Goal: Navigation & Orientation: Find specific page/section

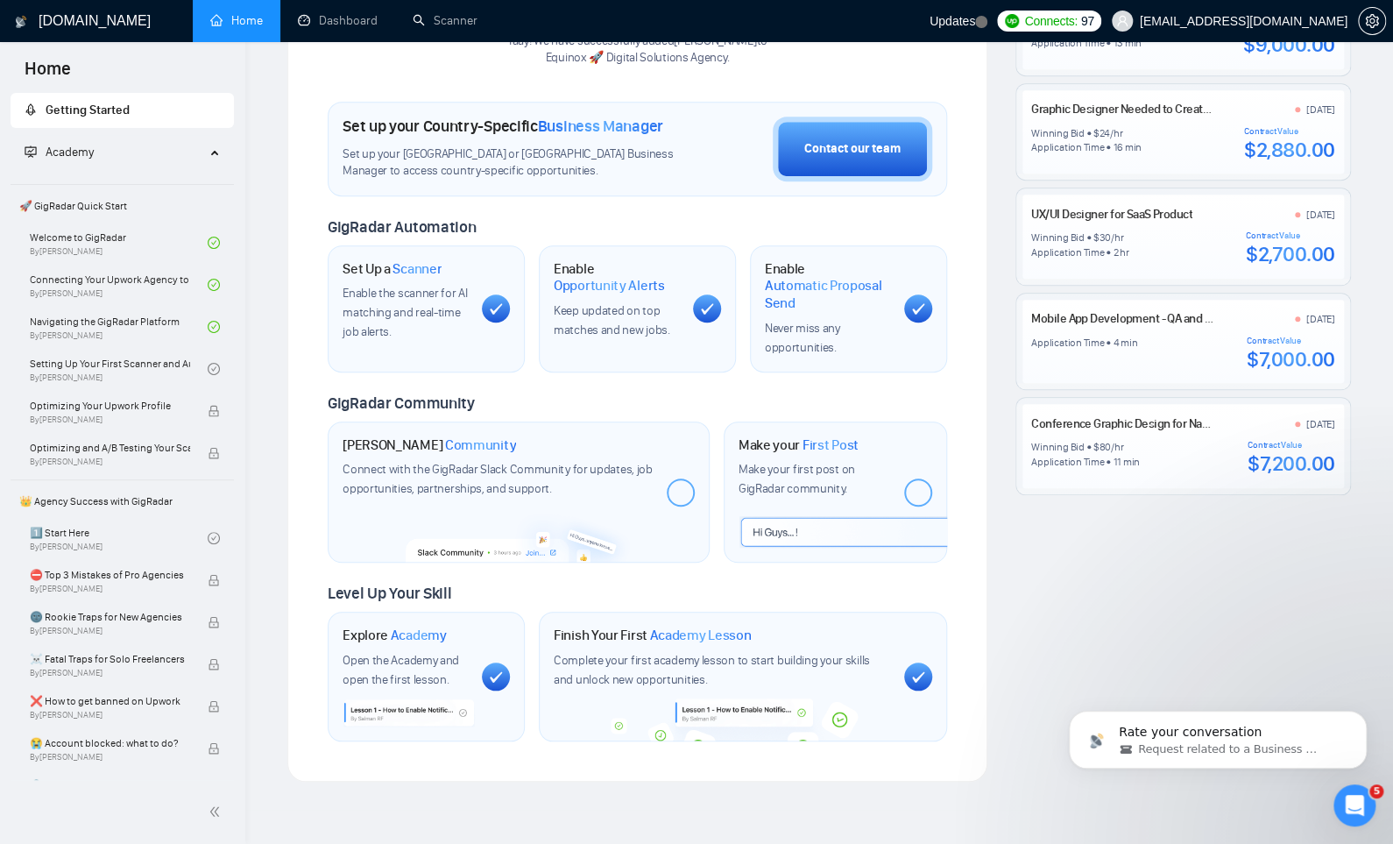
scroll to position [409, 0]
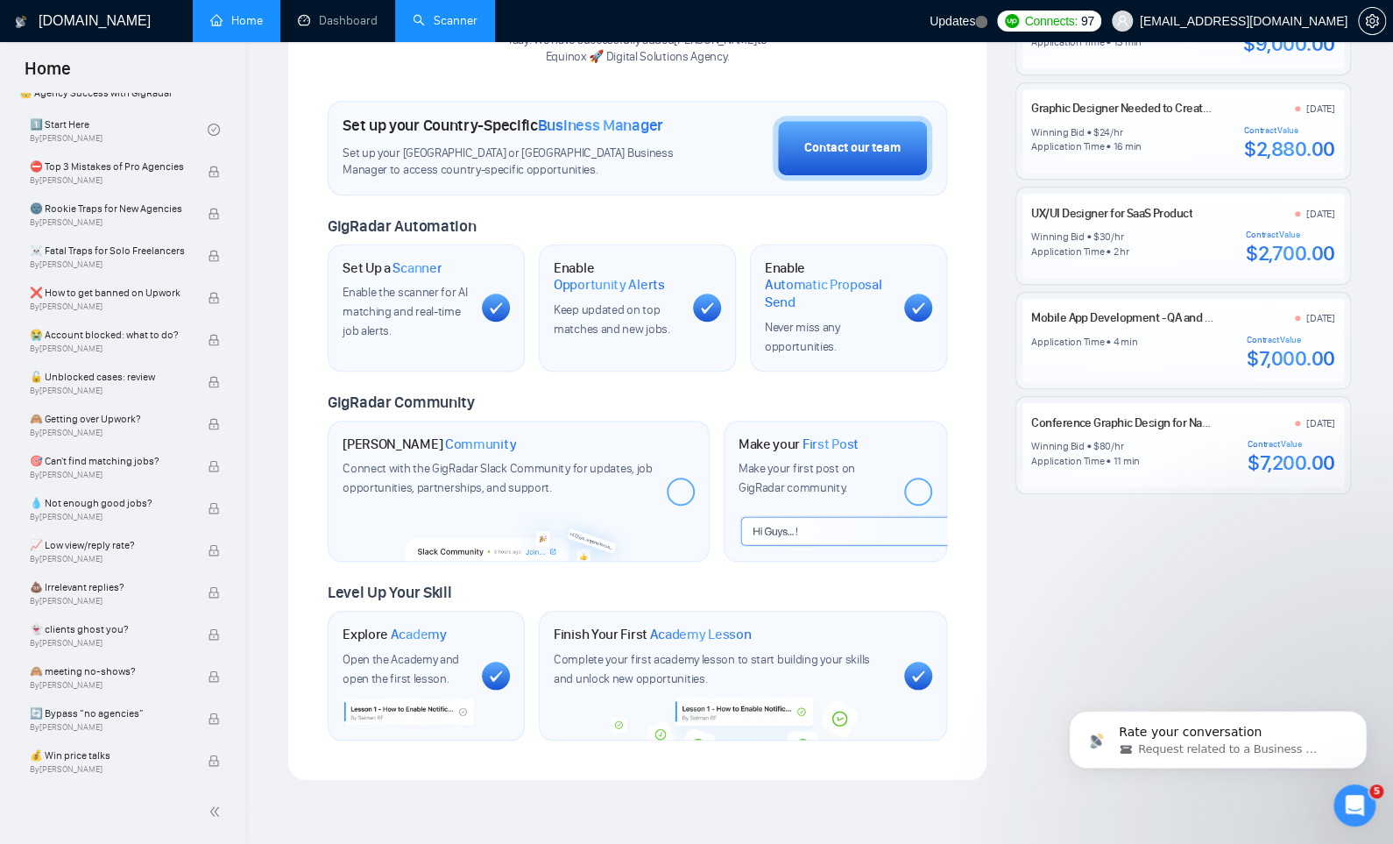
click at [415, 28] on link "Scanner" at bounding box center [445, 20] width 65 height 15
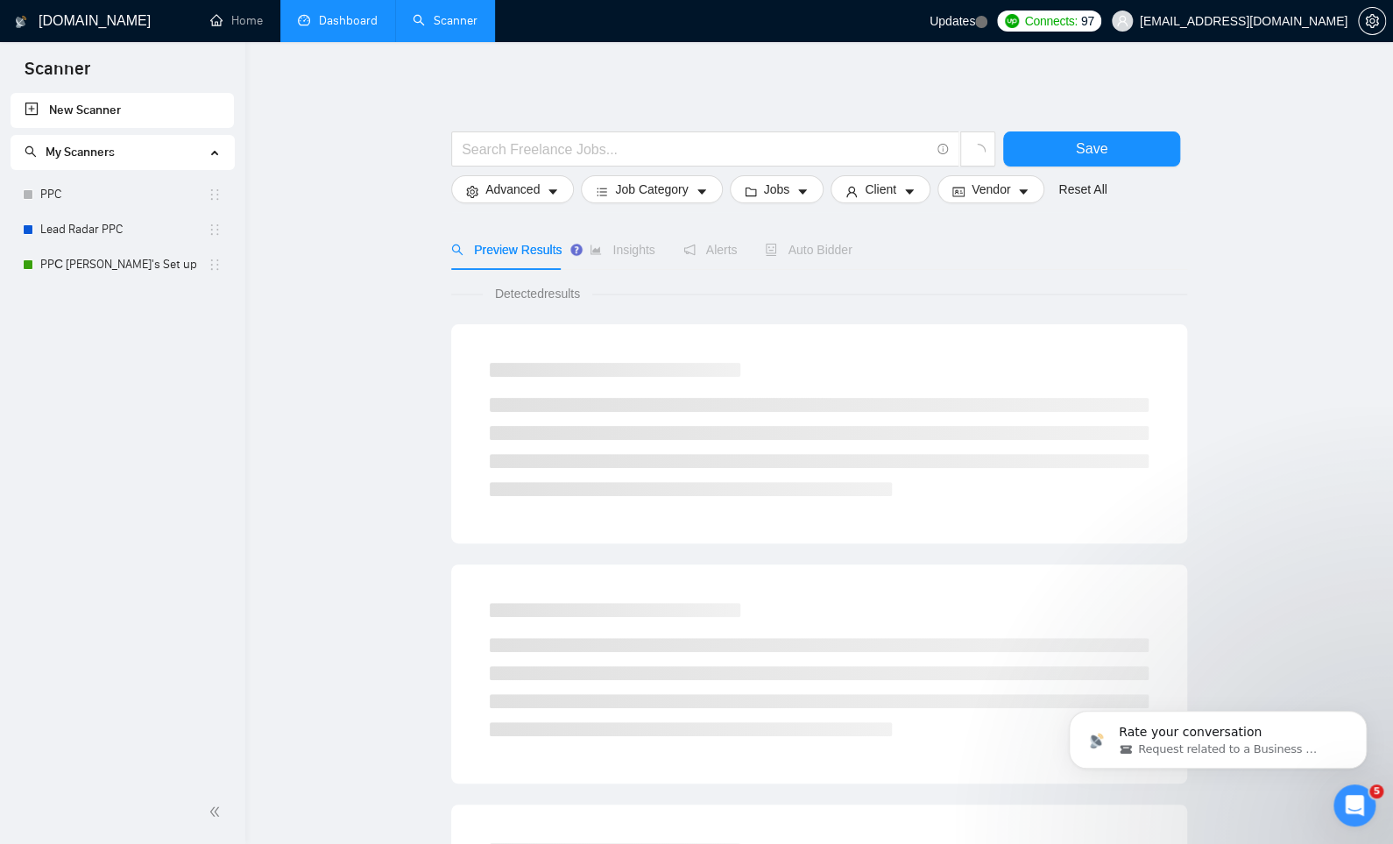
click at [315, 28] on link "Dashboard" at bounding box center [338, 20] width 80 height 15
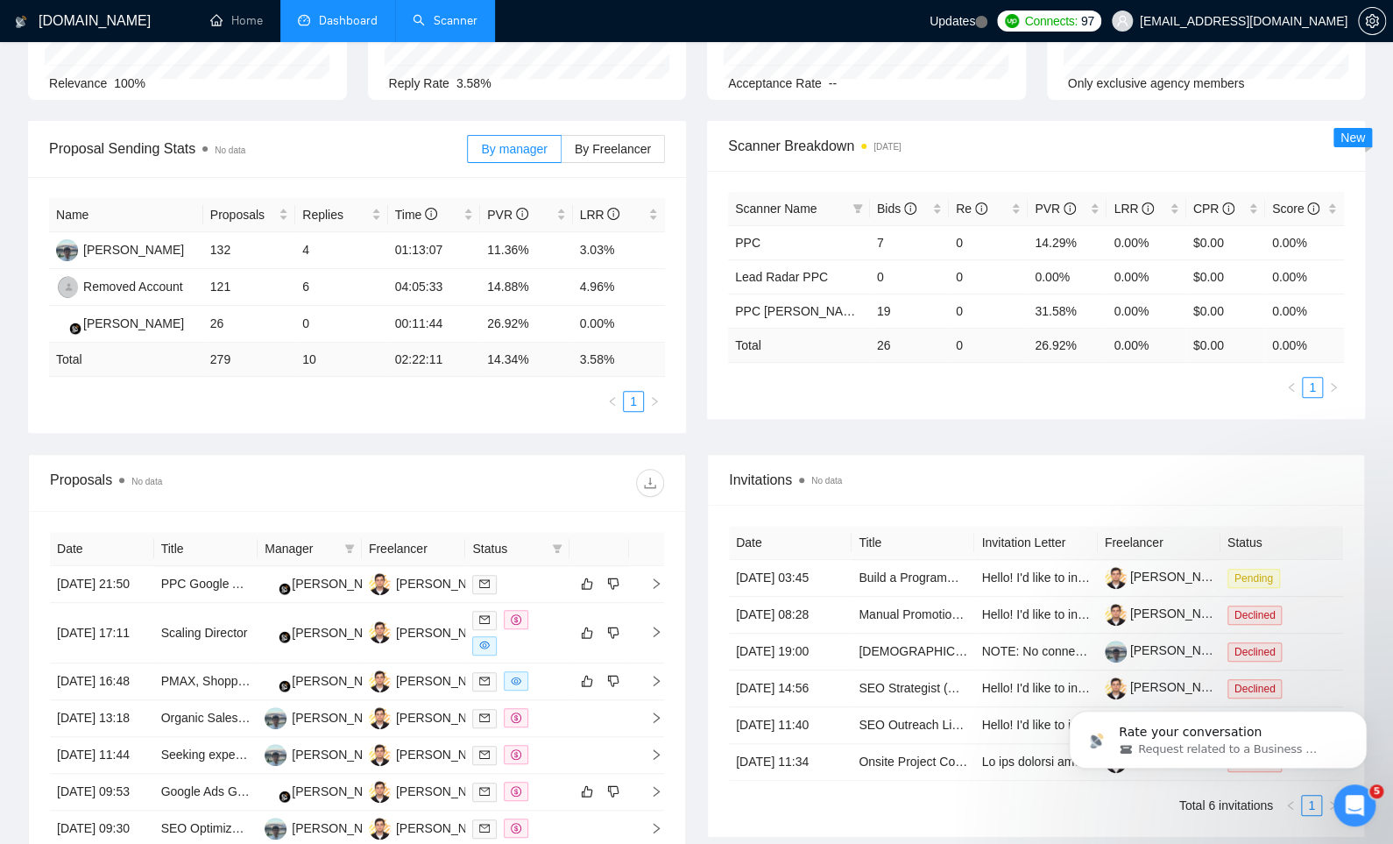
scroll to position [226, 0]
